Goal: Find specific page/section: Find specific page/section

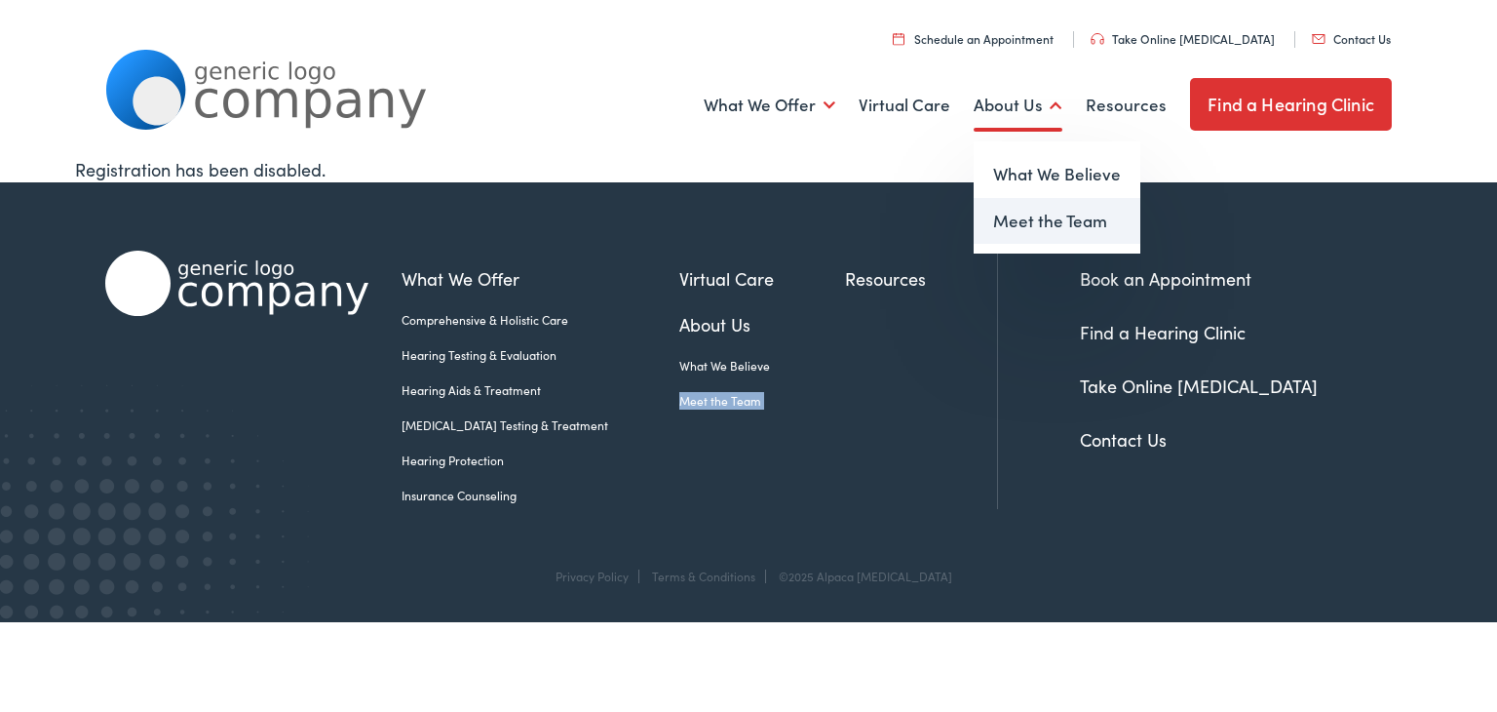
click at [1028, 234] on link "Meet the Team" at bounding box center [1057, 221] width 167 height 47
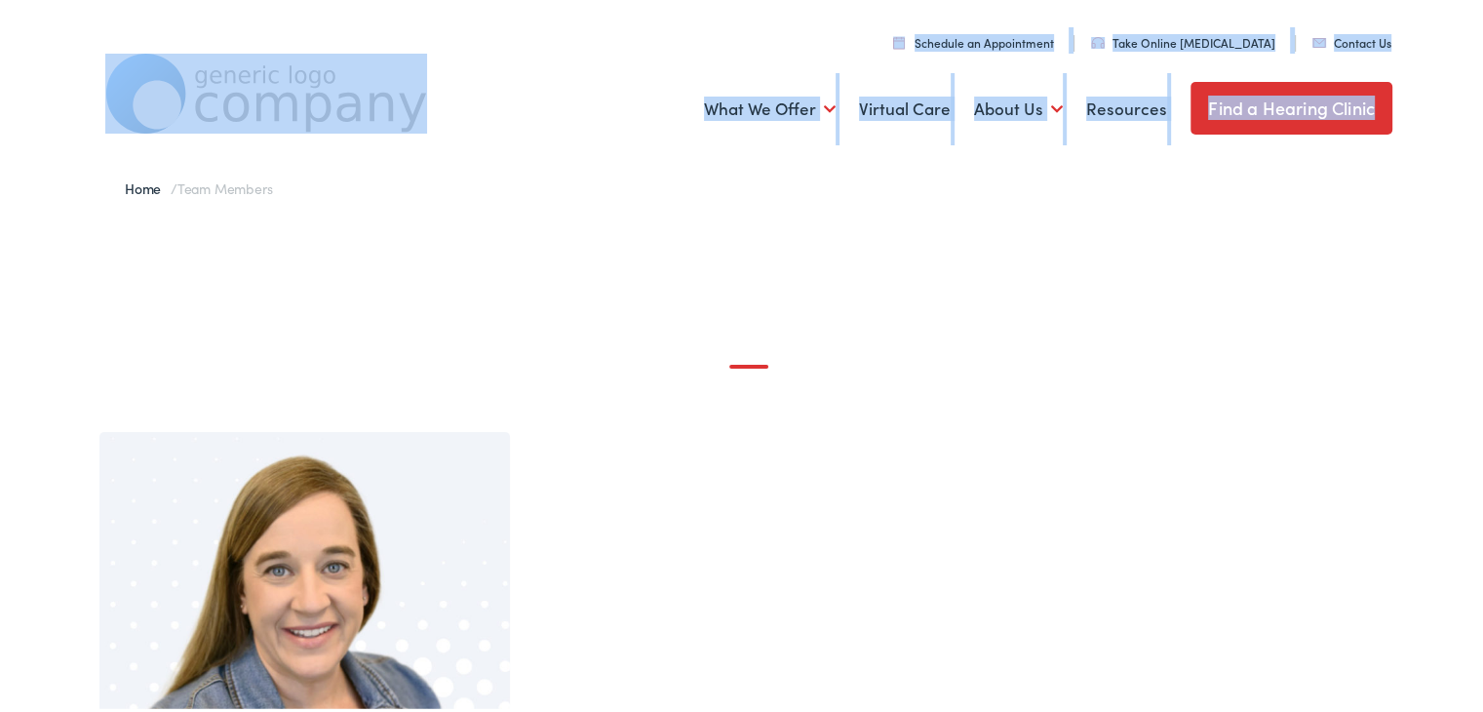
drag, startPoint x: 1415, startPoint y: 147, endPoint x: 151, endPoint y: 134, distance: 1264.4
click at [151, 134] on div "Menu Close Schedule an Appointment Take Online [MEDICAL_DATA] Contact Us Find a…" at bounding box center [748, 78] width 1497 height 156
click at [22, 0] on div "Menu Close Schedule an Appointment Take Online [MEDICAL_DATA] Contact Us Find a…" at bounding box center [748, 78] width 1497 height 156
